Goal: Information Seeking & Learning: Check status

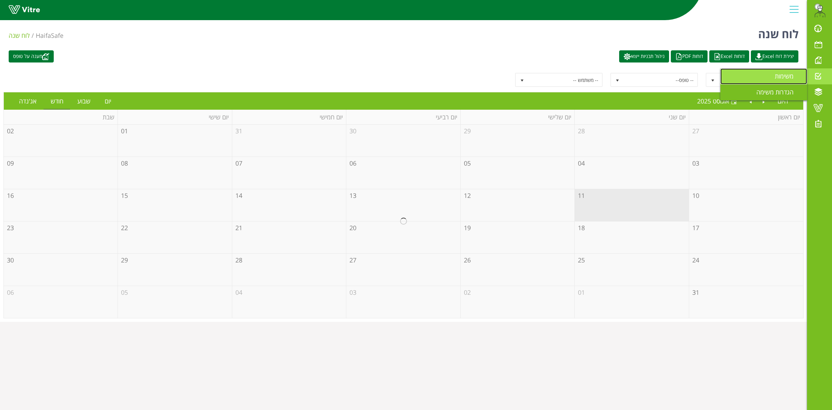
click at [783, 78] on span "משימות" at bounding box center [788, 76] width 27 height 8
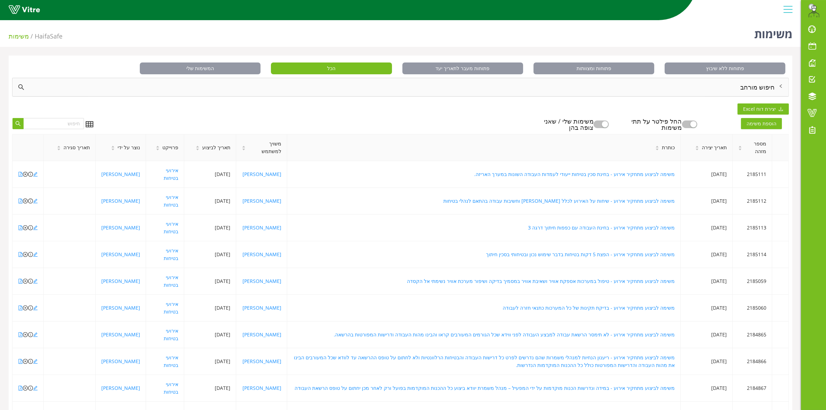
click at [745, 87] on div "חיפוש מורחב" at bounding box center [400, 87] width 776 height 18
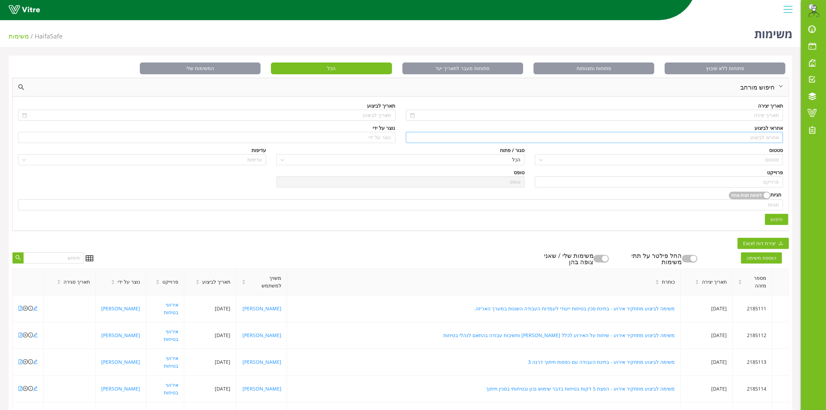
click at [757, 139] on input "search" at bounding box center [594, 137] width 369 height 10
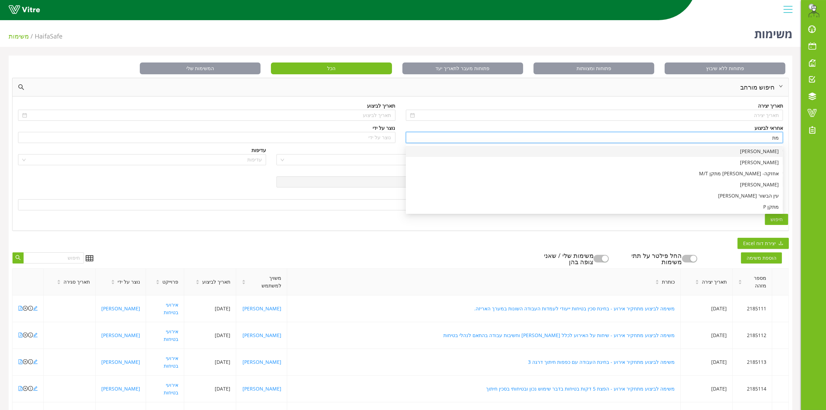
click at [764, 151] on div "[PERSON_NAME]" at bounding box center [594, 151] width 369 height 8
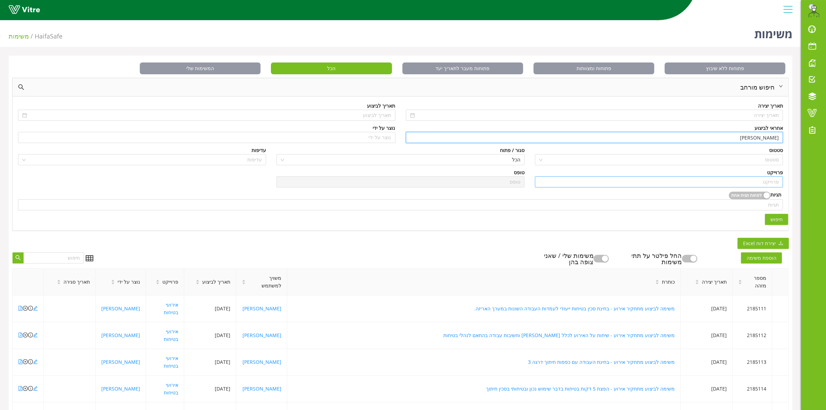
type input "[PERSON_NAME]"
click at [746, 181] on input "search" at bounding box center [659, 181] width 240 height 10
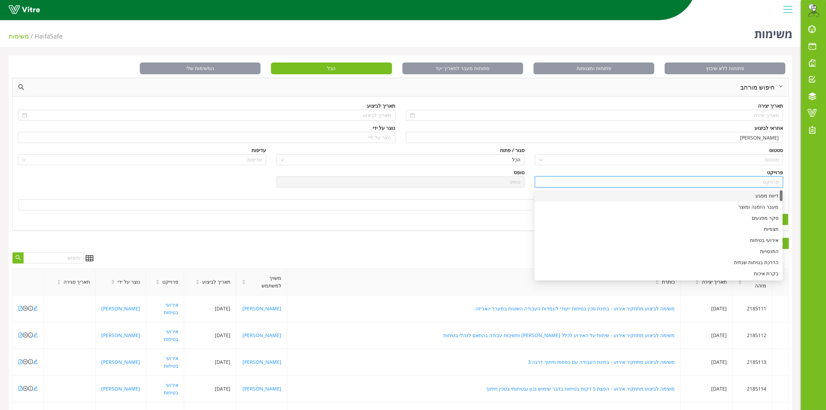
click at [755, 193] on div "דיווח מפגע" at bounding box center [658, 196] width 240 height 8
type input "דיווח מפגע"
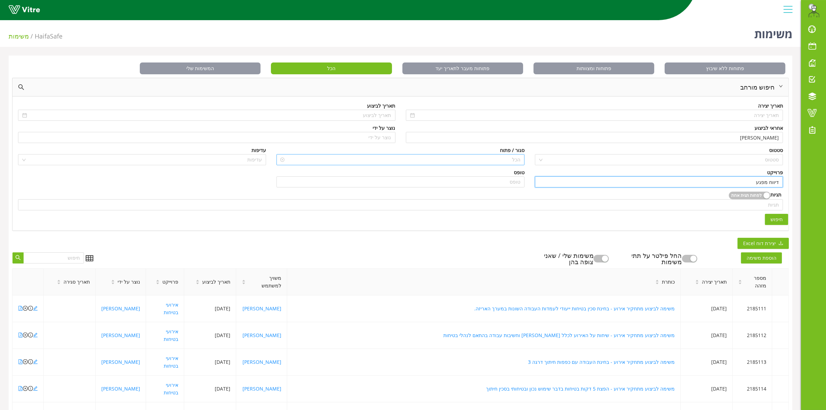
click at [495, 158] on span "הכל" at bounding box center [401, 159] width 240 height 10
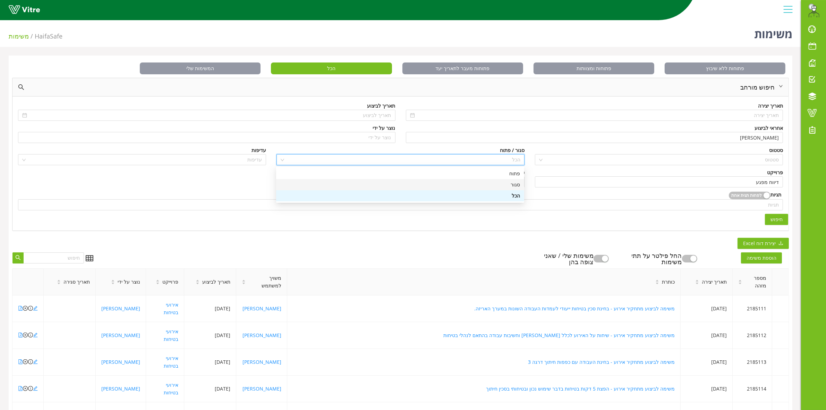
click at [509, 181] on div "סגור" at bounding box center [400, 185] width 240 height 8
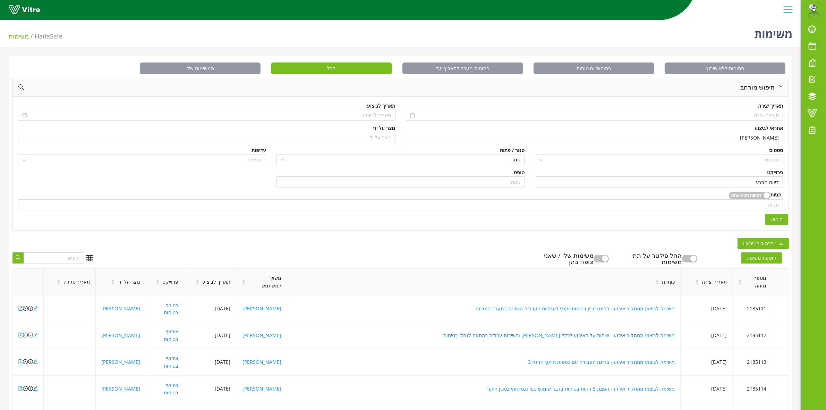
click at [779, 221] on span "חיפוש" at bounding box center [776, 219] width 12 height 8
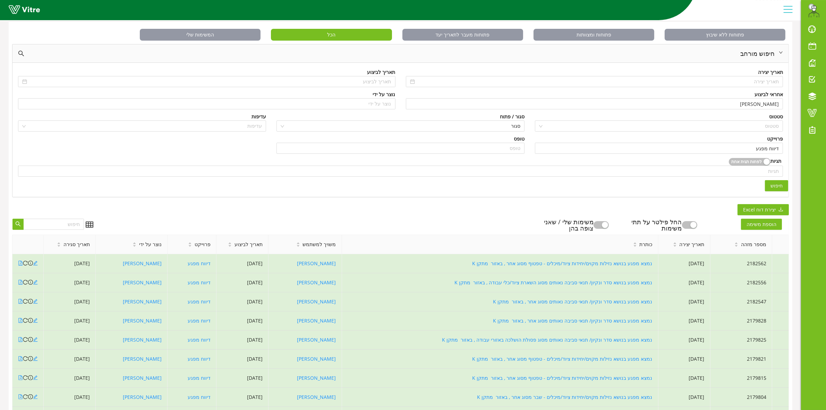
scroll to position [109, 0]
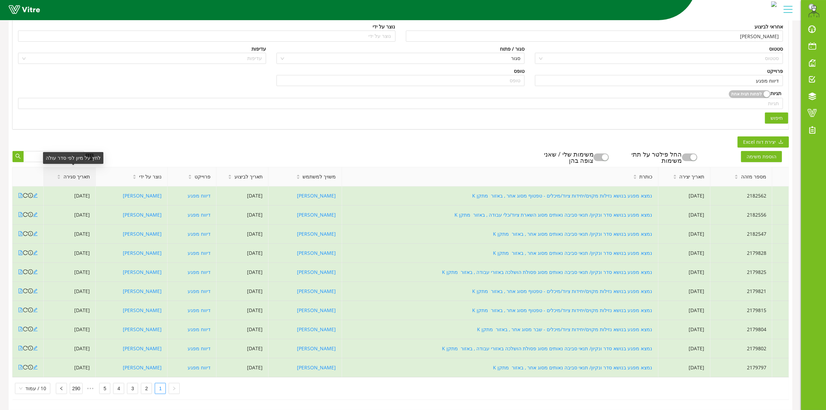
click at [79, 173] on span "תאריך סגירה" at bounding box center [76, 177] width 26 height 8
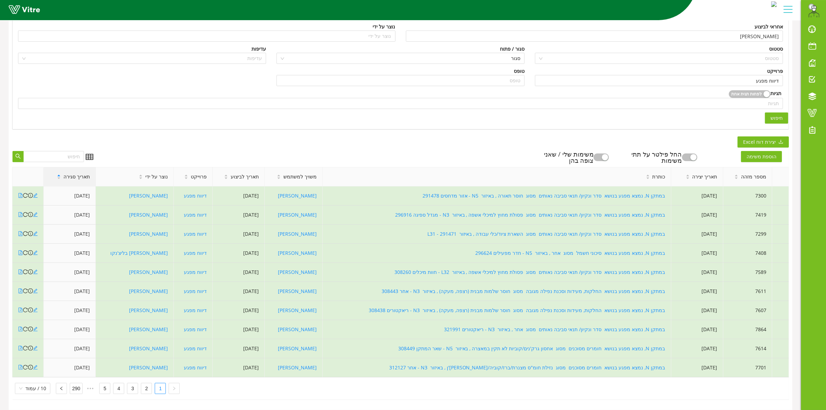
click at [80, 173] on span "תאריך סגירה" at bounding box center [76, 177] width 26 height 8
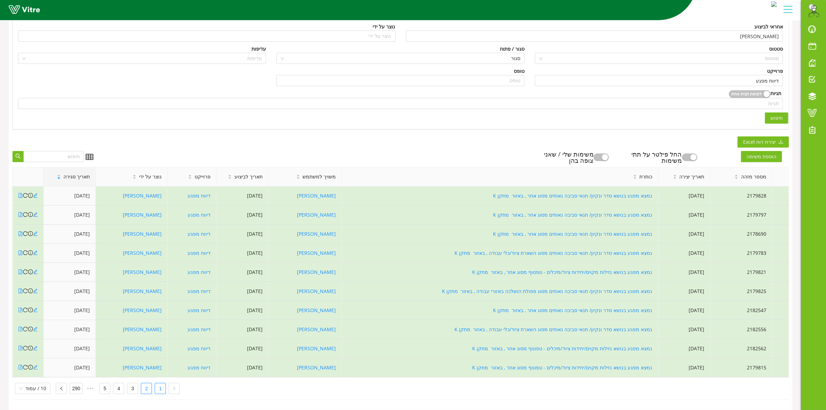
click at [146, 383] on link "2" at bounding box center [146, 388] width 10 height 10
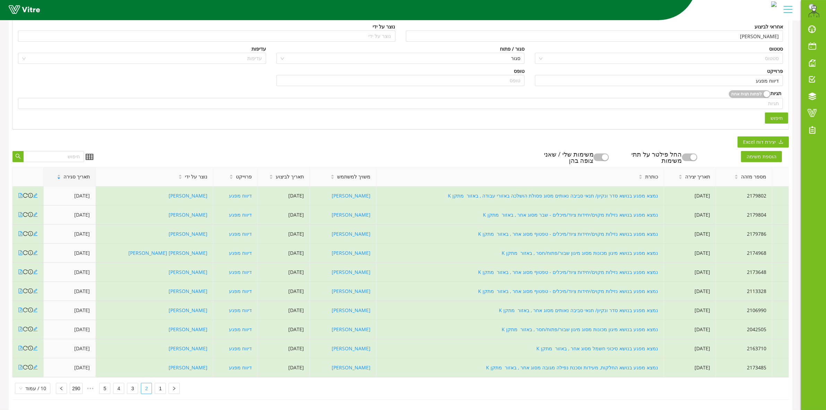
click at [143, 383] on link "2" at bounding box center [146, 388] width 10 height 10
click at [136, 383] on link "3" at bounding box center [132, 388] width 10 height 10
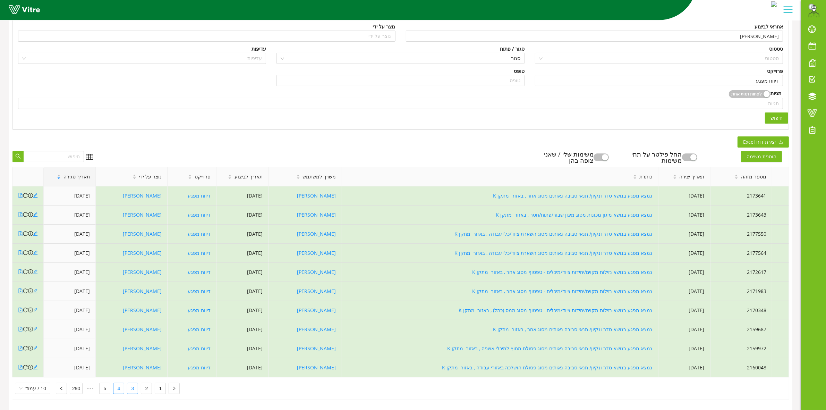
click at [118, 383] on link "4" at bounding box center [118, 388] width 10 height 10
click at [119, 384] on link "5" at bounding box center [118, 388] width 10 height 10
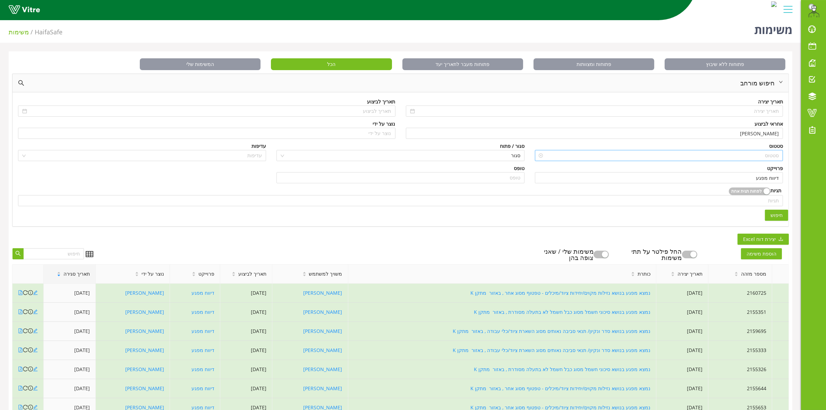
scroll to position [0, 0]
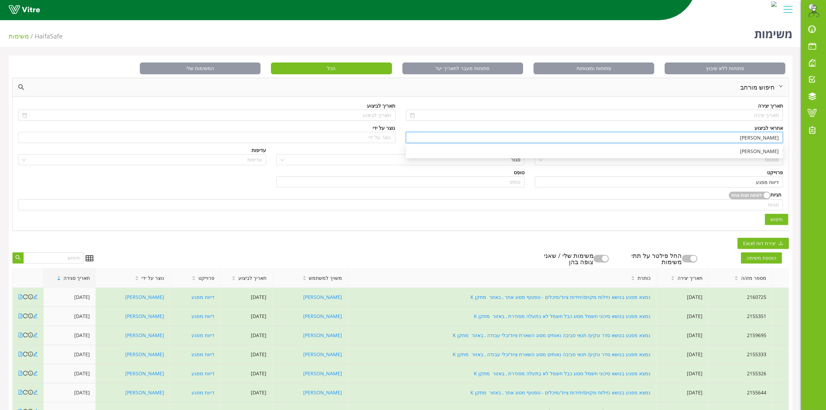
drag, startPoint x: 739, startPoint y: 140, endPoint x: 787, endPoint y: 137, distance: 47.9
click at [787, 137] on div "אחראי לביצוע מתן גרשון" at bounding box center [594, 135] width 388 height 22
click at [750, 196] on div "[PERSON_NAME]" at bounding box center [594, 196] width 369 height 8
click at [777, 219] on span "חיפוש" at bounding box center [776, 219] width 12 height 8
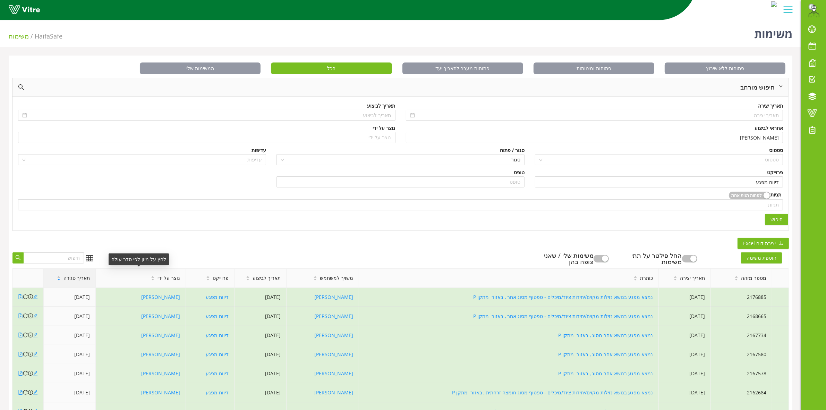
drag, startPoint x: 49, startPoint y: 288, endPoint x: 64, endPoint y: 282, distance: 17.3
click at [52, 287] on table "מספר מזהה תאריך יצירה כותרת משויך למשתמש תאריך לביצוע פרוייקט נוצר על ידי תאריך…" at bounding box center [400, 373] width 776 height 210
click at [66, 282] on span "תאריך סגירה" at bounding box center [76, 278] width 26 height 8
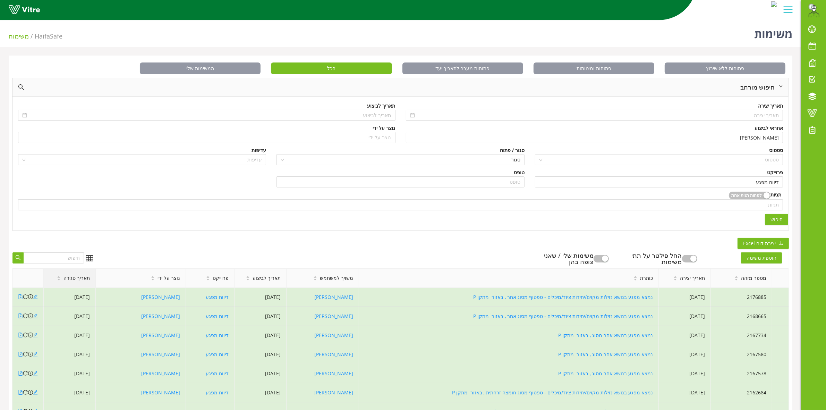
click at [81, 280] on span "תאריך סגירה" at bounding box center [76, 278] width 26 height 8
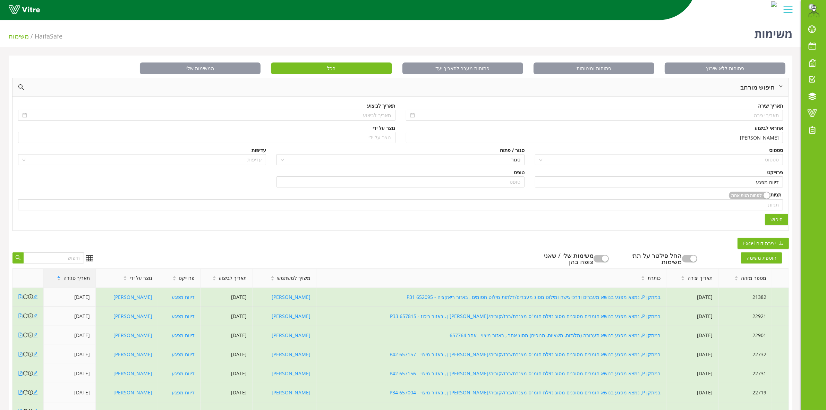
click at [81, 280] on span "תאריך סגירה" at bounding box center [76, 278] width 26 height 8
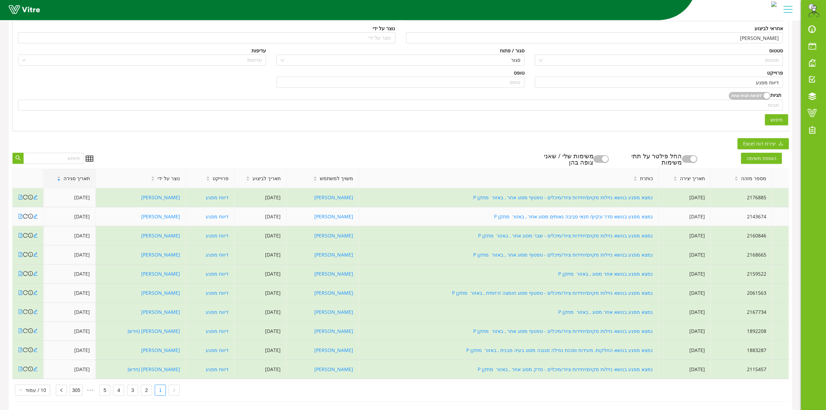
scroll to position [109, 0]
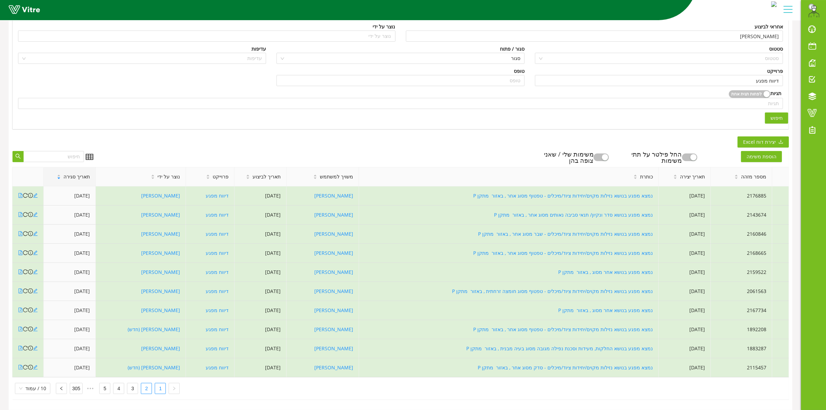
click at [146, 383] on link "2" at bounding box center [146, 388] width 10 height 10
click at [130, 385] on link "3" at bounding box center [132, 388] width 10 height 10
click at [117, 383] on link "4" at bounding box center [118, 388] width 10 height 10
click at [320, 137] on div "פתוחות ללא שיבוץ פתוחות ומצוותות פתוחות מעבר לתאריך יעד הכל המשימות שלי חיפוש מ…" at bounding box center [400, 181] width 783 height 455
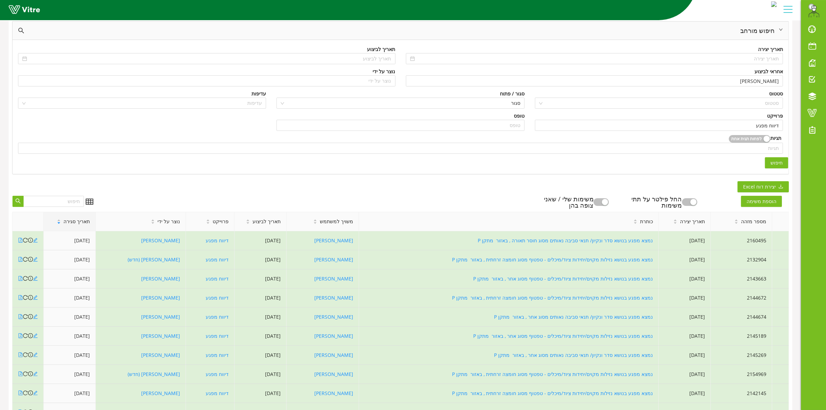
scroll to position [0, 0]
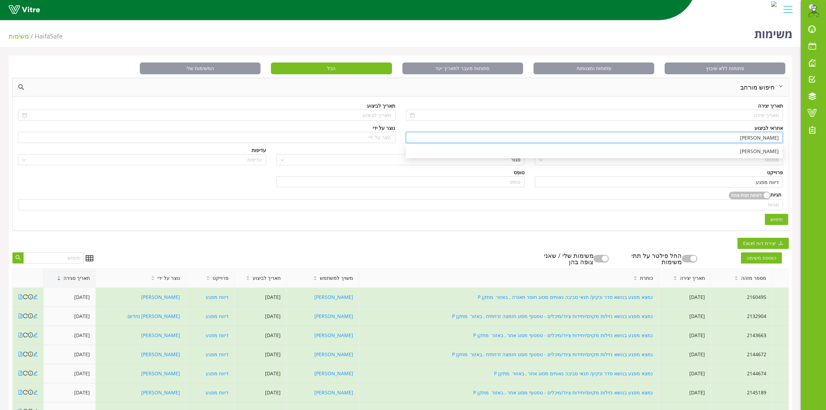
drag, startPoint x: 751, startPoint y: 138, endPoint x: 778, endPoint y: 138, distance: 27.0
click at [787, 138] on div "אחראי לביצוע בן שרעבי" at bounding box center [594, 135] width 388 height 22
click at [748, 154] on div "[PERSON_NAME]" at bounding box center [594, 151] width 369 height 8
drag, startPoint x: 778, startPoint y: 225, endPoint x: 776, endPoint y: 222, distance: 4.2
click at [777, 225] on div "תאריך יצירה תאריך לביצוע אחראי לביצוע משה לוי נוצר על ידי נוצר על ידי סטטוס סטט…" at bounding box center [400, 162] width 776 height 133
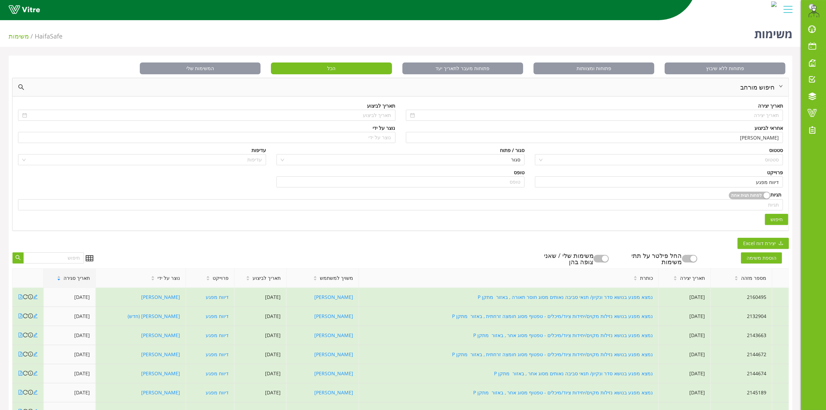
click at [776, 219] on span "חיפוש" at bounding box center [776, 219] width 12 height 8
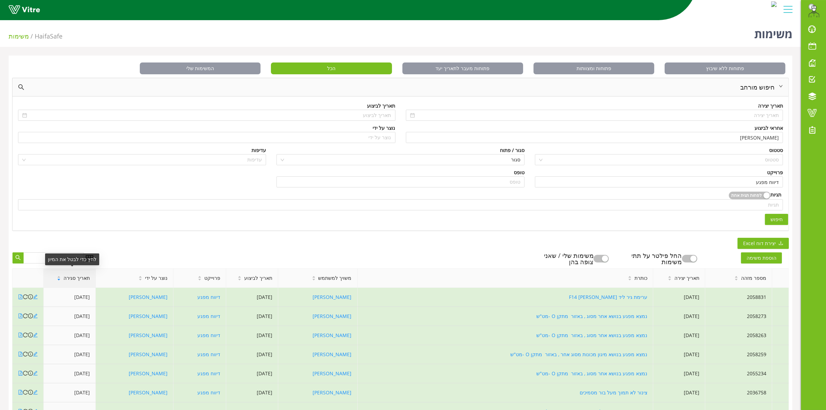
click at [75, 281] on span "תאריך סגירה" at bounding box center [76, 278] width 26 height 8
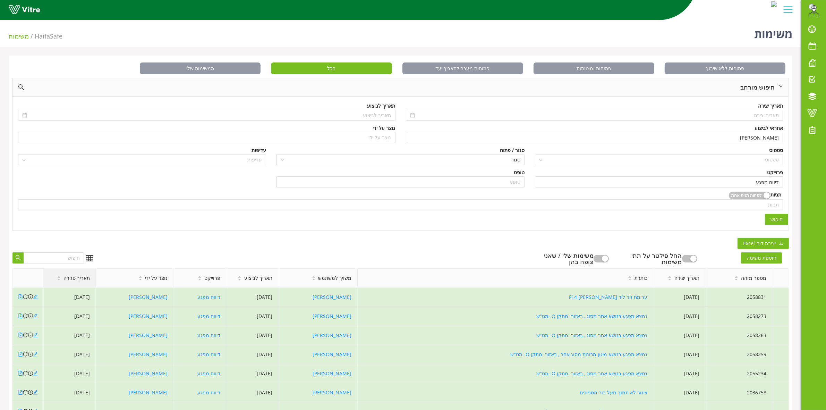
click at [75, 281] on span "תאריך סגירה" at bounding box center [76, 278] width 26 height 8
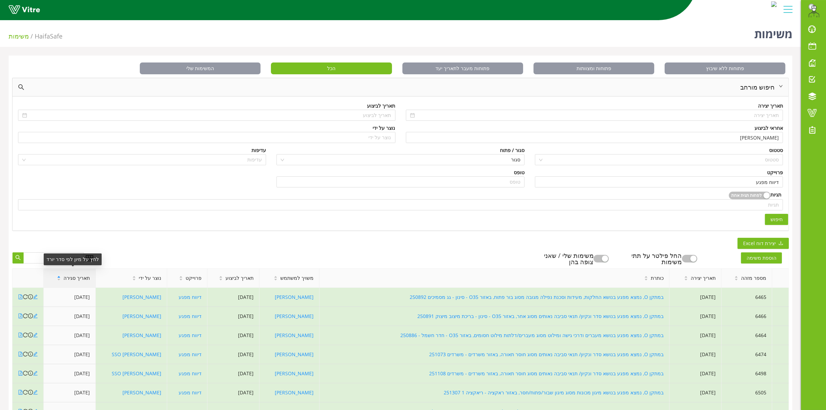
click at [86, 277] on span "תאריך סגירה" at bounding box center [76, 278] width 26 height 8
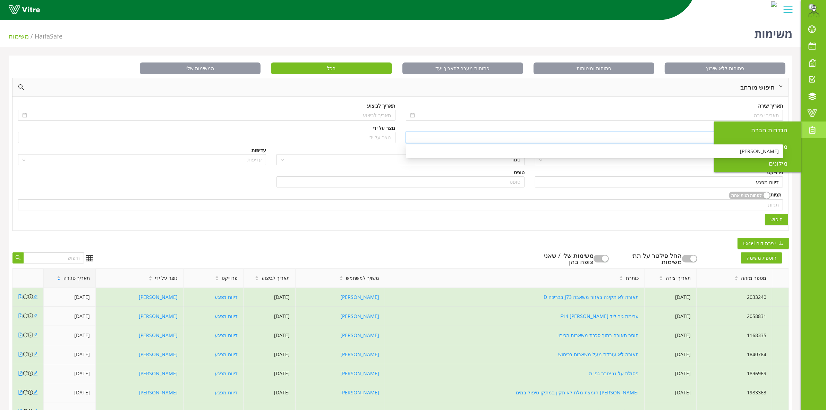
drag, startPoint x: 760, startPoint y: 135, endPoint x: 811, endPoint y: 131, distance: 51.2
click at [811, 131] on div "Eran.Azran@haifa-group.com התראות והודעות לוח בקרה לוח שנה מענה על טופס משימות …" at bounding box center [413, 263] width 826 height 493
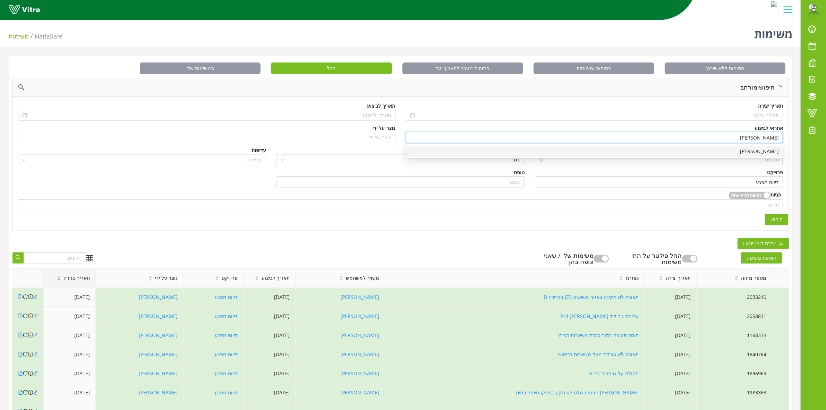
drag, startPoint x: 679, startPoint y: 151, endPoint x: 676, endPoint y: 154, distance: 4.0
click at [679, 150] on div "[PERSON_NAME]" at bounding box center [594, 151] width 369 height 8
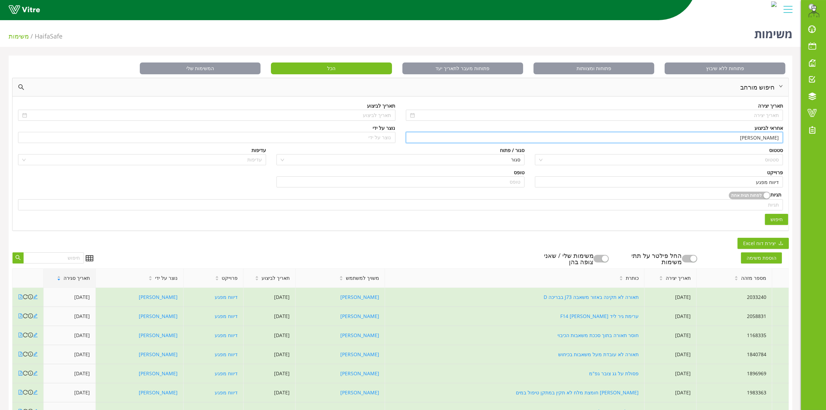
click at [773, 221] on span "חיפוש" at bounding box center [776, 219] width 12 height 8
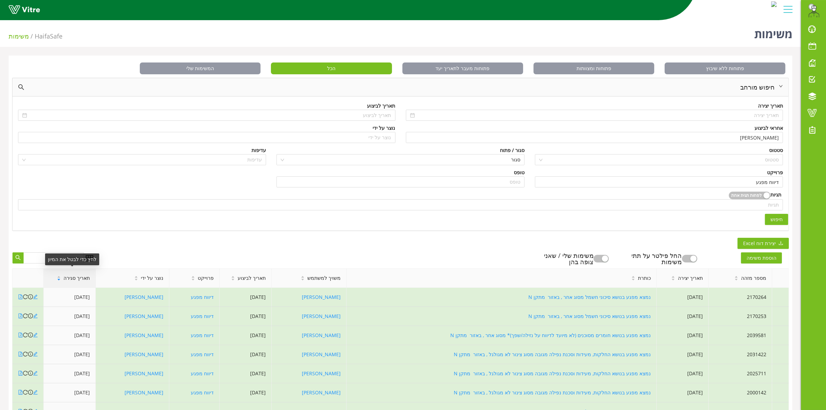
click at [79, 276] on span "תאריך סגירה" at bounding box center [76, 278] width 26 height 8
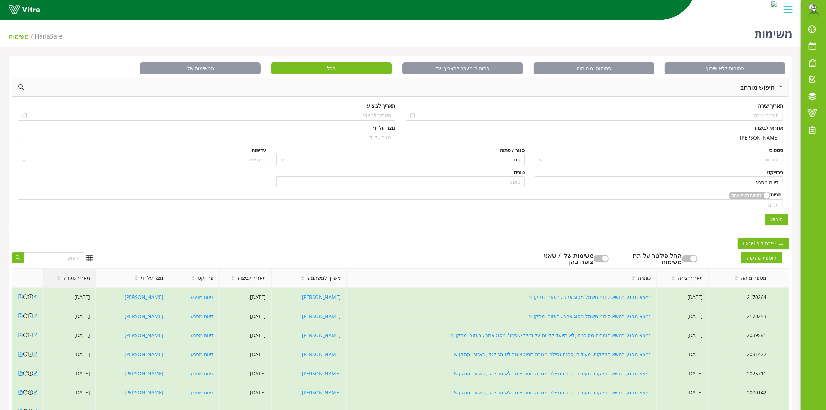
click at [80, 276] on span "תאריך סגירה" at bounding box center [76, 278] width 26 height 8
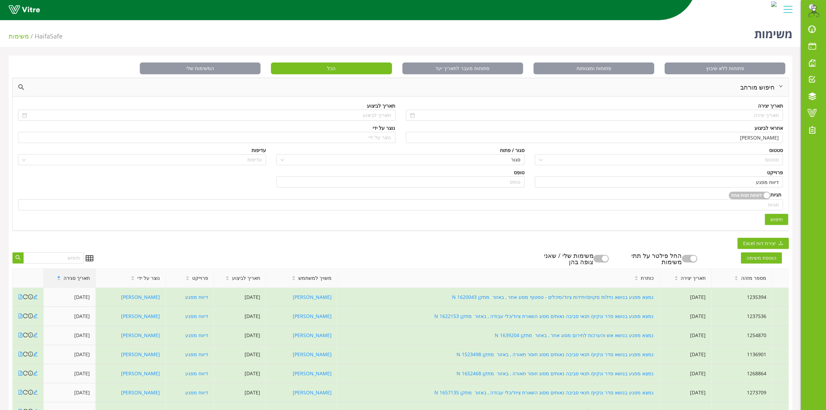
click at [80, 276] on span "תאריך סגירה" at bounding box center [76, 278] width 26 height 8
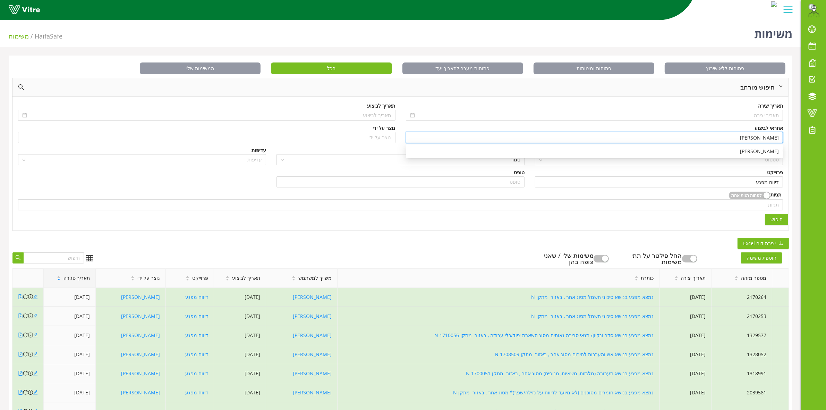
drag, startPoint x: 747, startPoint y: 137, endPoint x: 789, endPoint y: 136, distance: 41.6
click at [789, 136] on div "פתוחות ללא שיבוץ פתוחות ומצוותות פתוחות מעבר לתאריך יעד הכל המשימות שלי חיפוש מ…" at bounding box center [400, 282] width 783 height 455
click at [758, 151] on div "[PERSON_NAME]" at bounding box center [594, 151] width 369 height 8
type input "[PERSON_NAME]"
click at [779, 224] on div "תאריך יצירה תאריך לביצוע אחראי לביצוע ספיר דנון ספיר דנון נוצר על ידי נוצר על י…" at bounding box center [400, 162] width 776 height 133
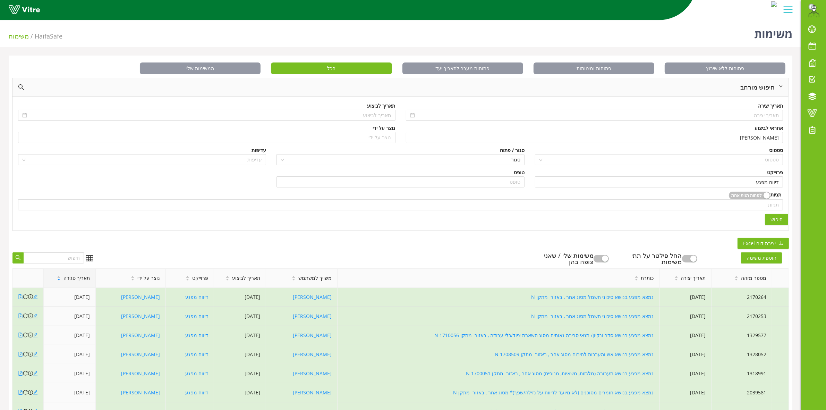
click at [777, 221] on span "חיפוש" at bounding box center [776, 219] width 12 height 8
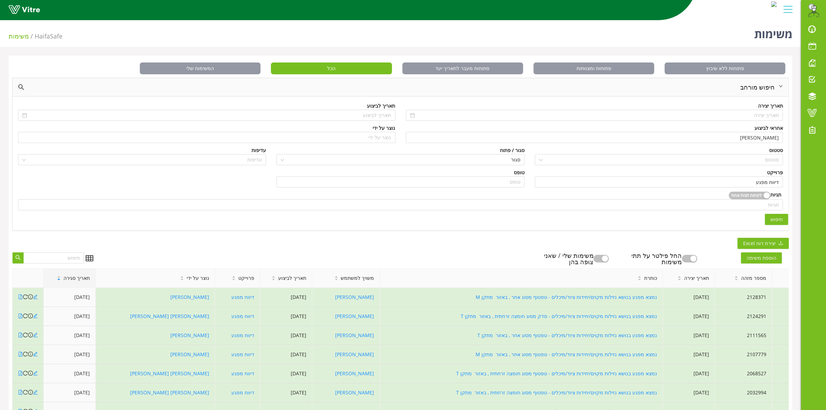
click at [775, 221] on span "חיפוש" at bounding box center [776, 219] width 12 height 8
click at [79, 282] on span "תאריך סגירה" at bounding box center [76, 278] width 26 height 8
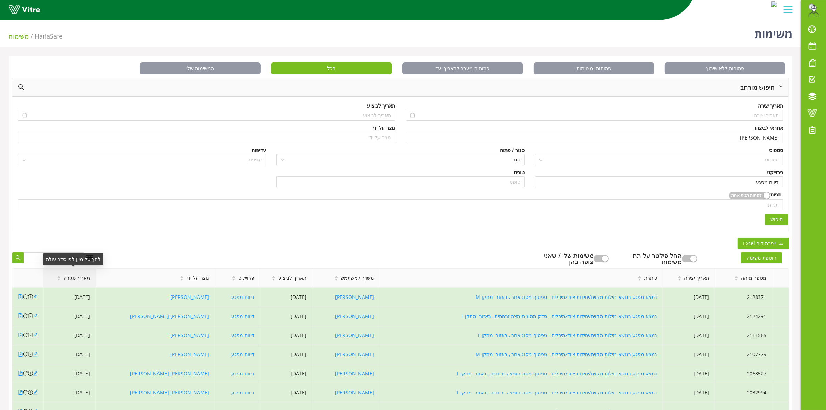
click at [80, 281] on span "תאריך סגירה" at bounding box center [76, 278] width 26 height 8
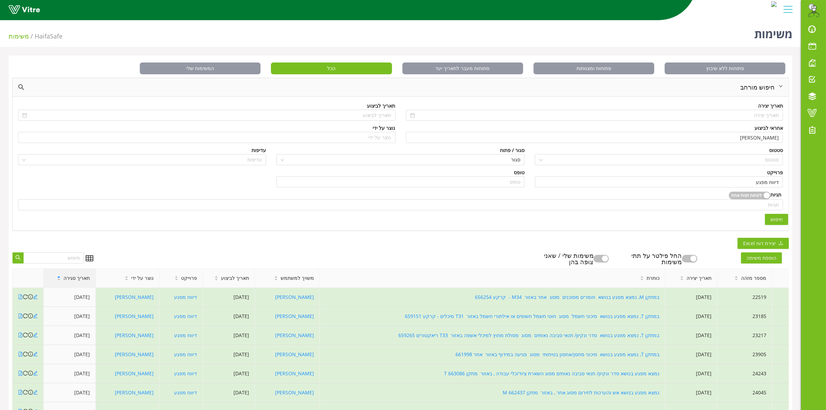
click at [80, 281] on span "תאריך סגירה" at bounding box center [76, 278] width 26 height 8
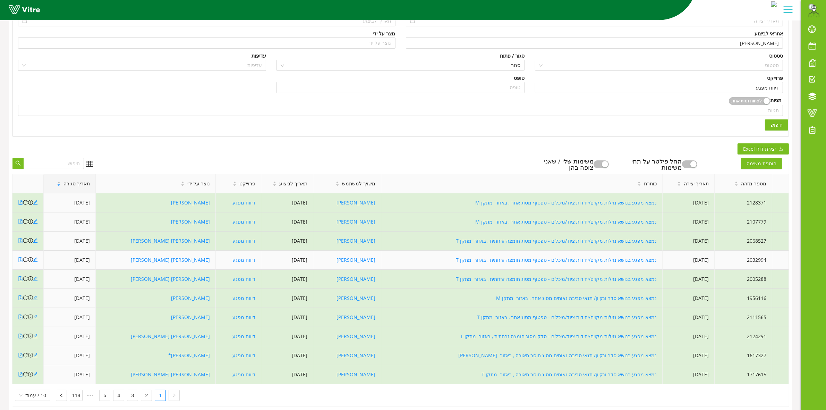
scroll to position [109, 0]
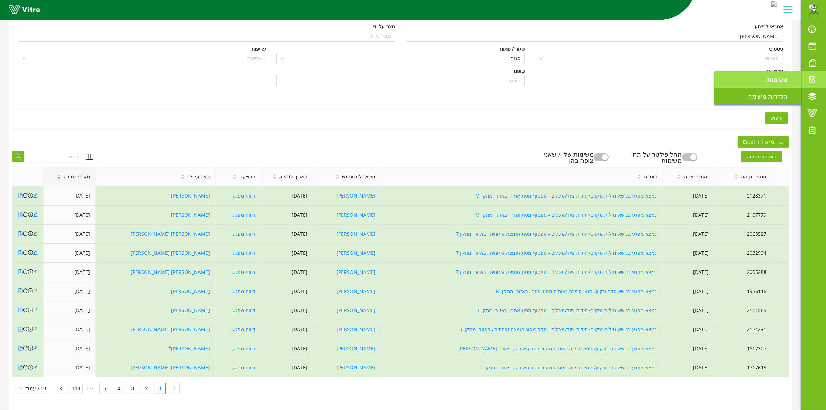
click at [785, 83] on link "משימות" at bounding box center [757, 79] width 87 height 17
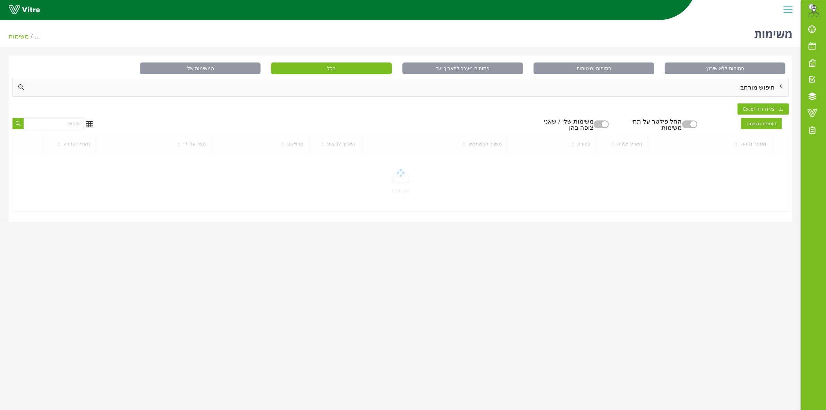
drag, startPoint x: 0, startPoint y: 0, endPoint x: 759, endPoint y: 89, distance: 763.9
click at [758, 89] on div "חיפוש מורחב" at bounding box center [400, 87] width 776 height 18
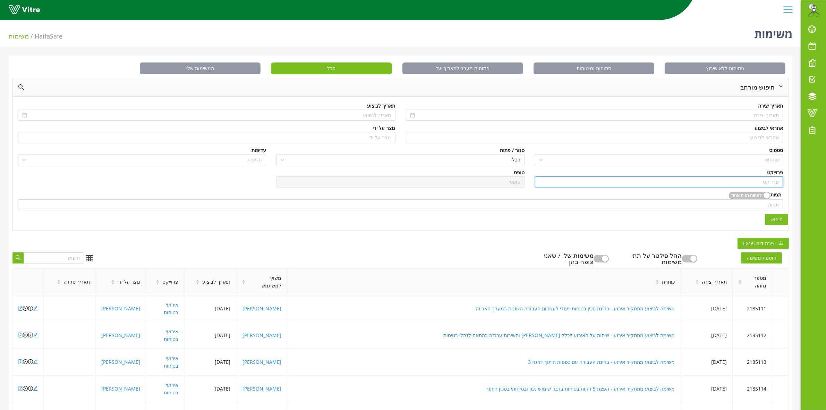
click at [759, 184] on input "search" at bounding box center [659, 181] width 240 height 10
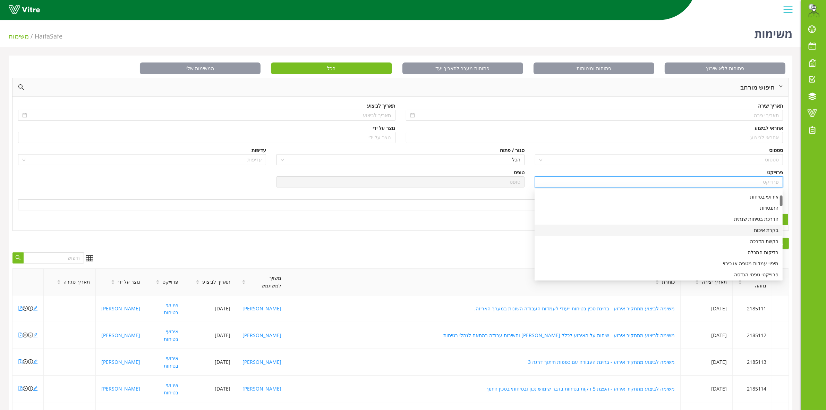
scroll to position [87, 0]
click at [758, 267] on div "ביצוע LO-TO מכני" at bounding box center [658, 264] width 240 height 8
type input "ביצוע LO-TO מכני"
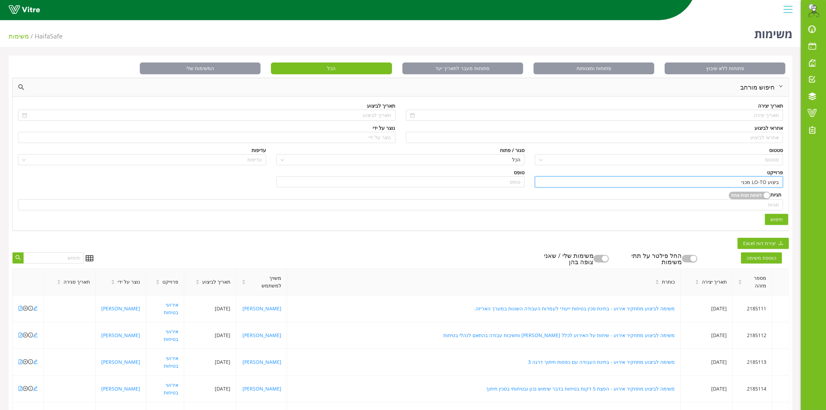
click at [781, 217] on span "חיפוש" at bounding box center [776, 219] width 12 height 8
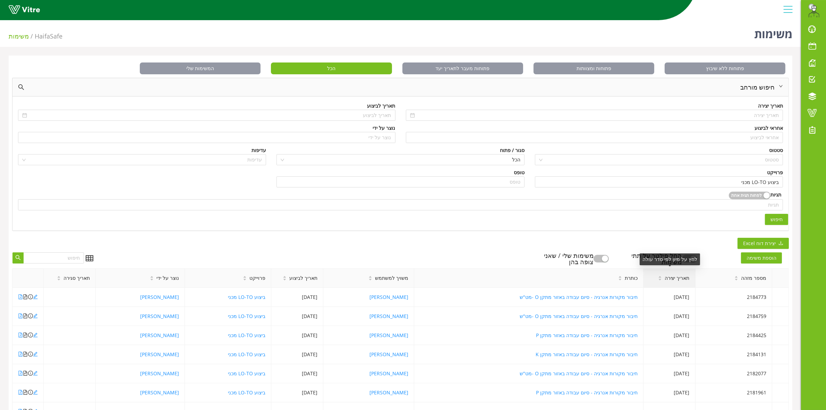
click at [668, 279] on span "תאריך יצירה" at bounding box center [676, 278] width 25 height 8
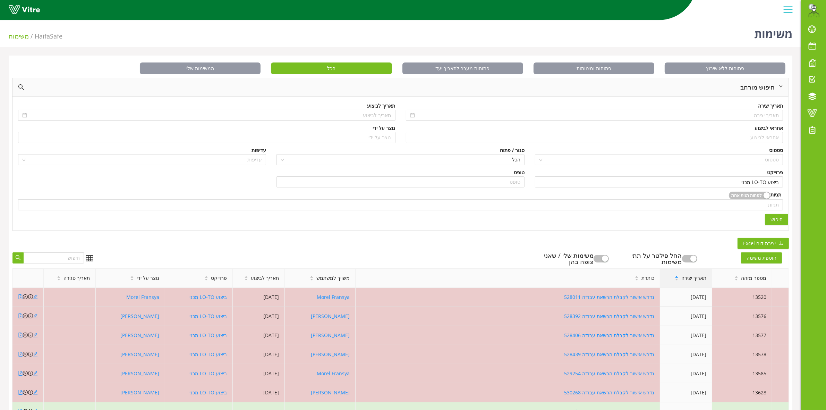
click at [688, 278] on span "תאריך יצירה" at bounding box center [693, 278] width 25 height 8
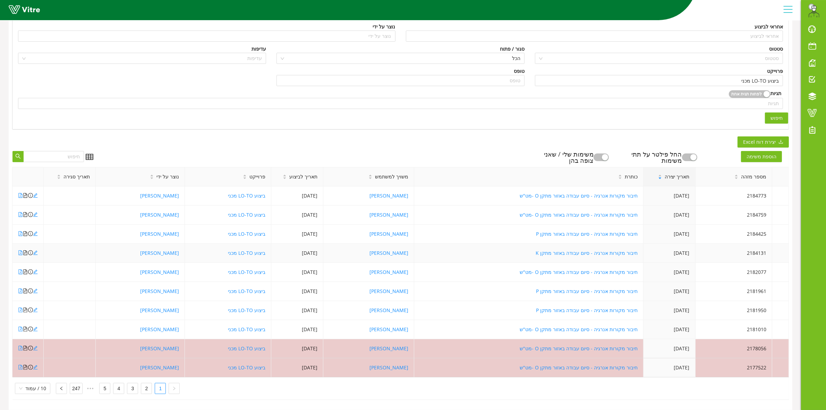
scroll to position [109, 0]
click at [141, 384] on link "2" at bounding box center [146, 388] width 10 height 10
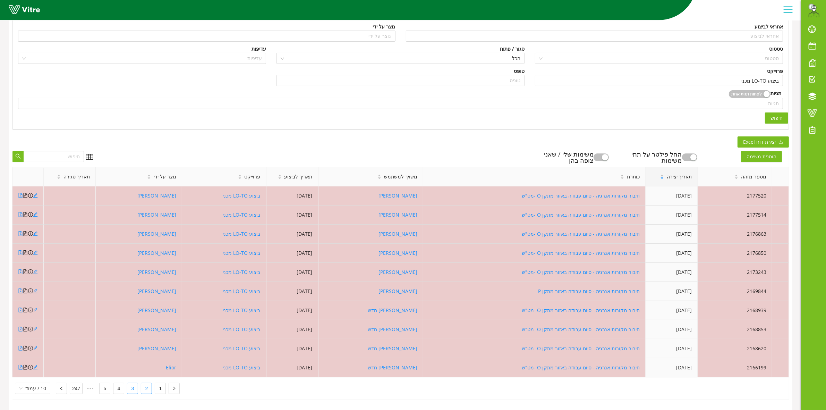
click at [128, 383] on link "3" at bounding box center [132, 388] width 10 height 10
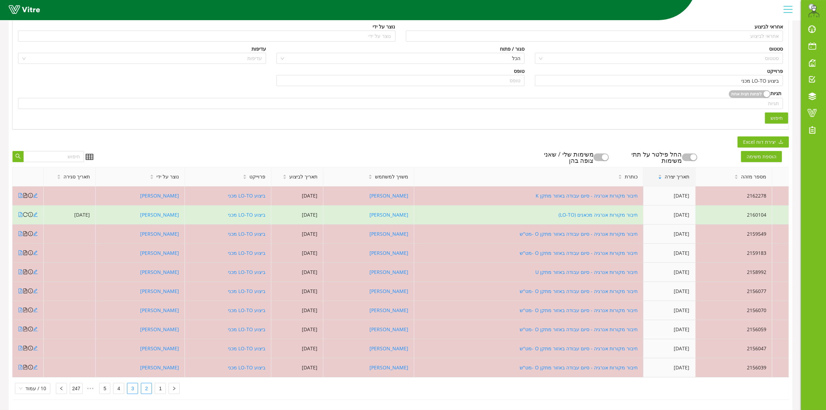
click at [144, 383] on link "2" at bounding box center [146, 388] width 10 height 10
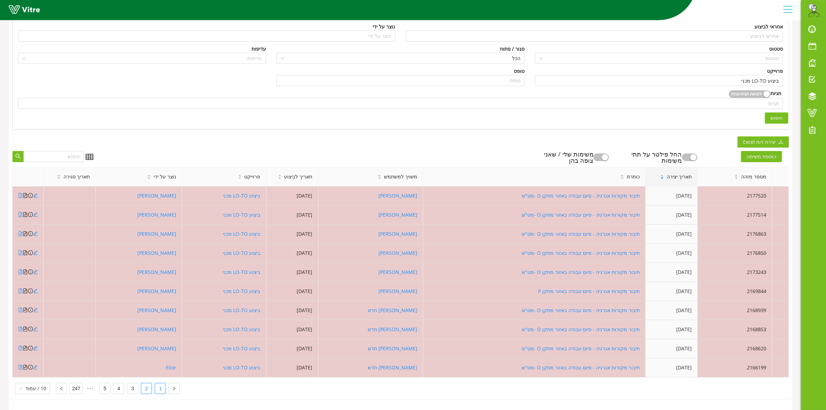
click at [155, 383] on link "1" at bounding box center [160, 388] width 10 height 10
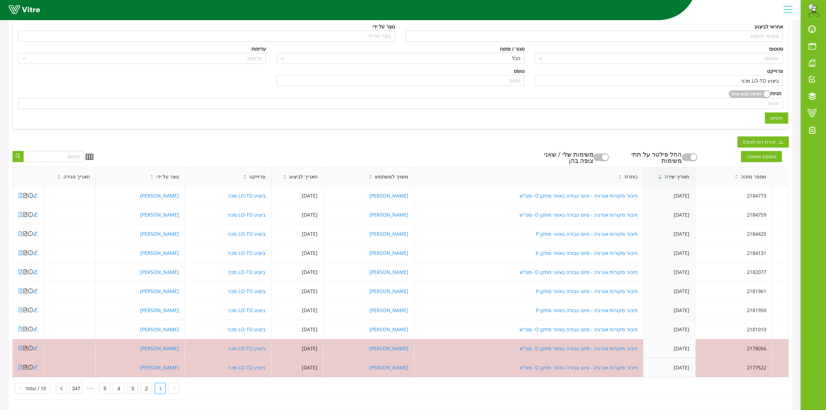
click at [216, 151] on div "הוספת משימה החל פילטר על תתי משימות משימות שלי / שאני צופה בהן" at bounding box center [443, 157] width 690 height 12
